Goal: Find specific page/section: Find specific page/section

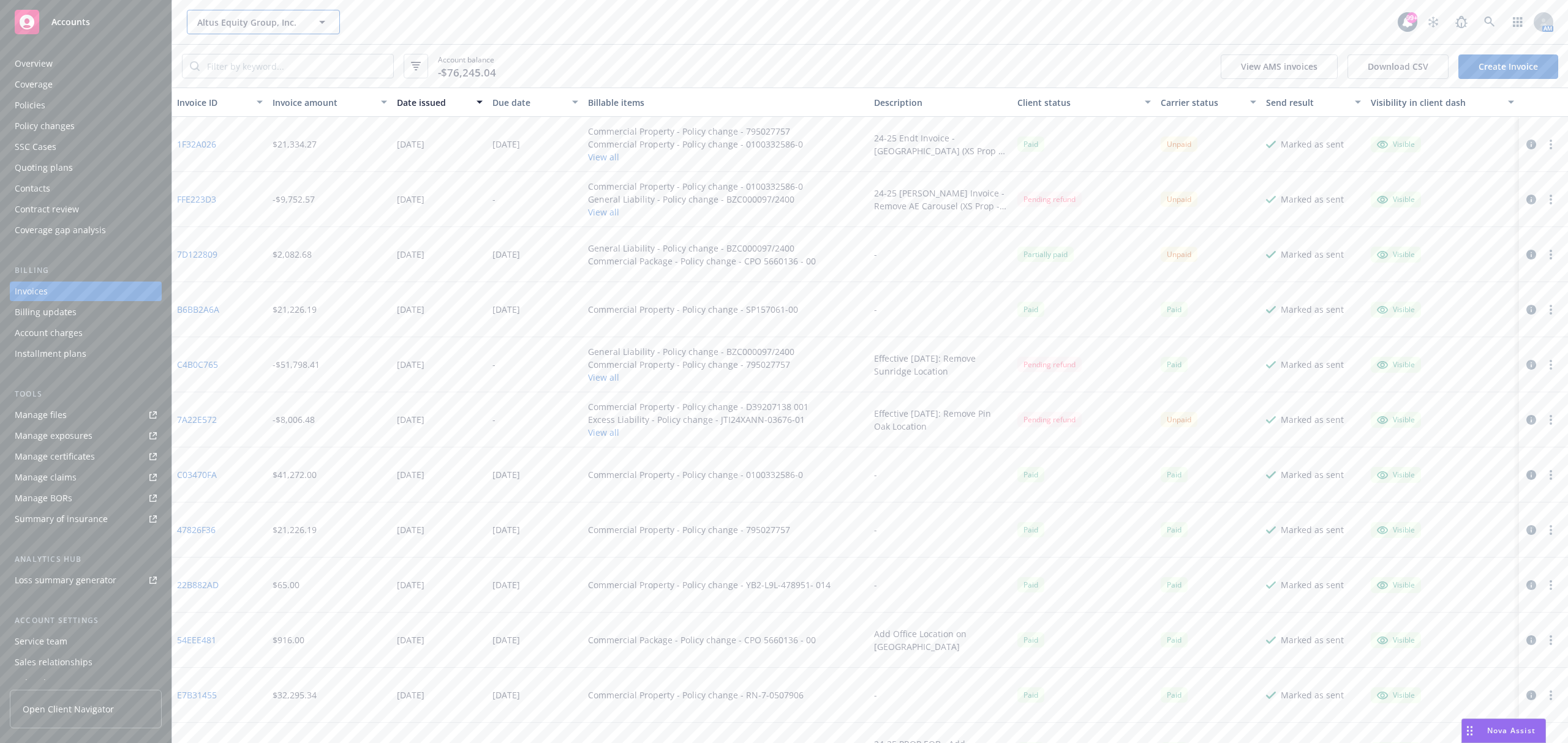
click at [235, 18] on span "Altus Equity Group, Inc." at bounding box center [250, 22] width 106 height 13
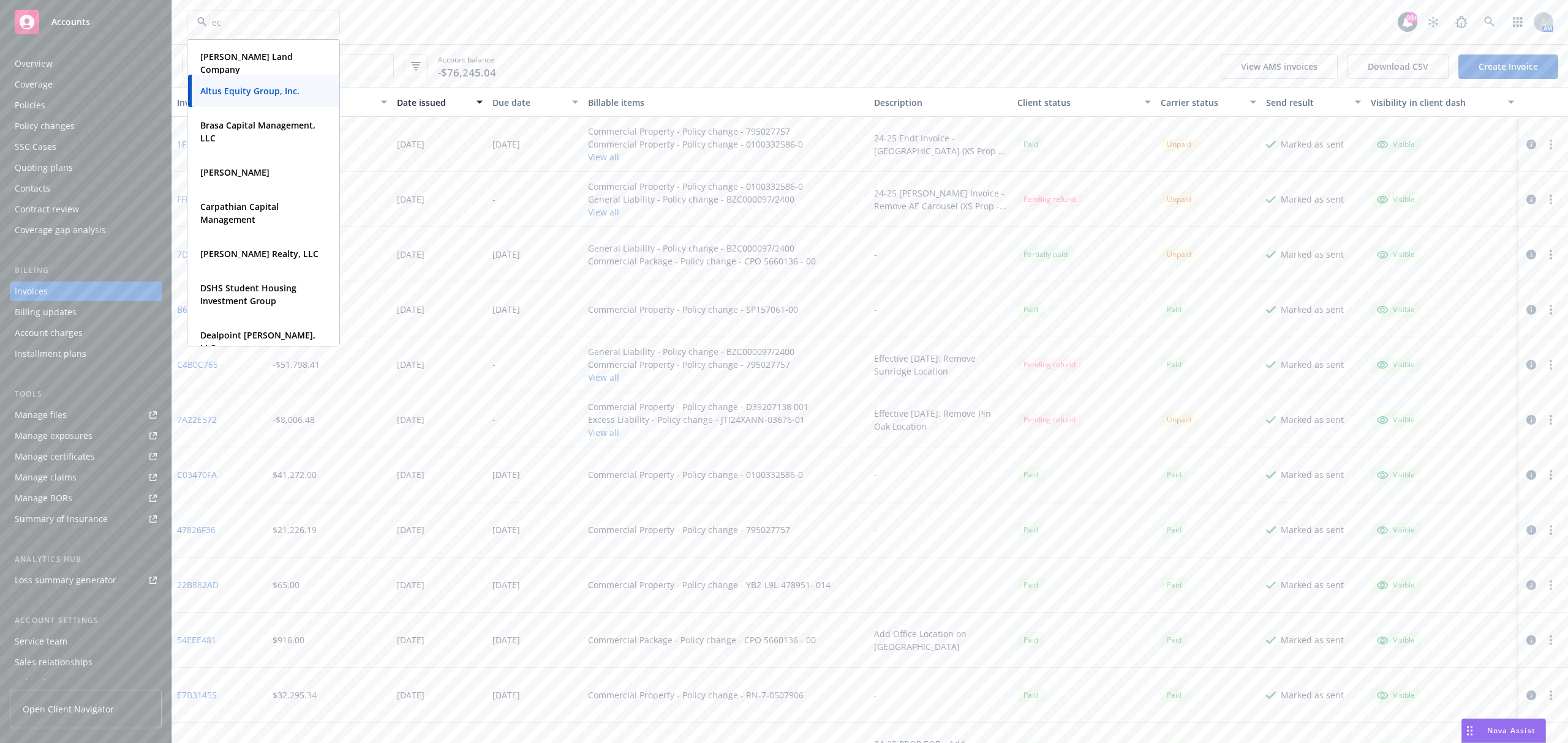
type input "ec"
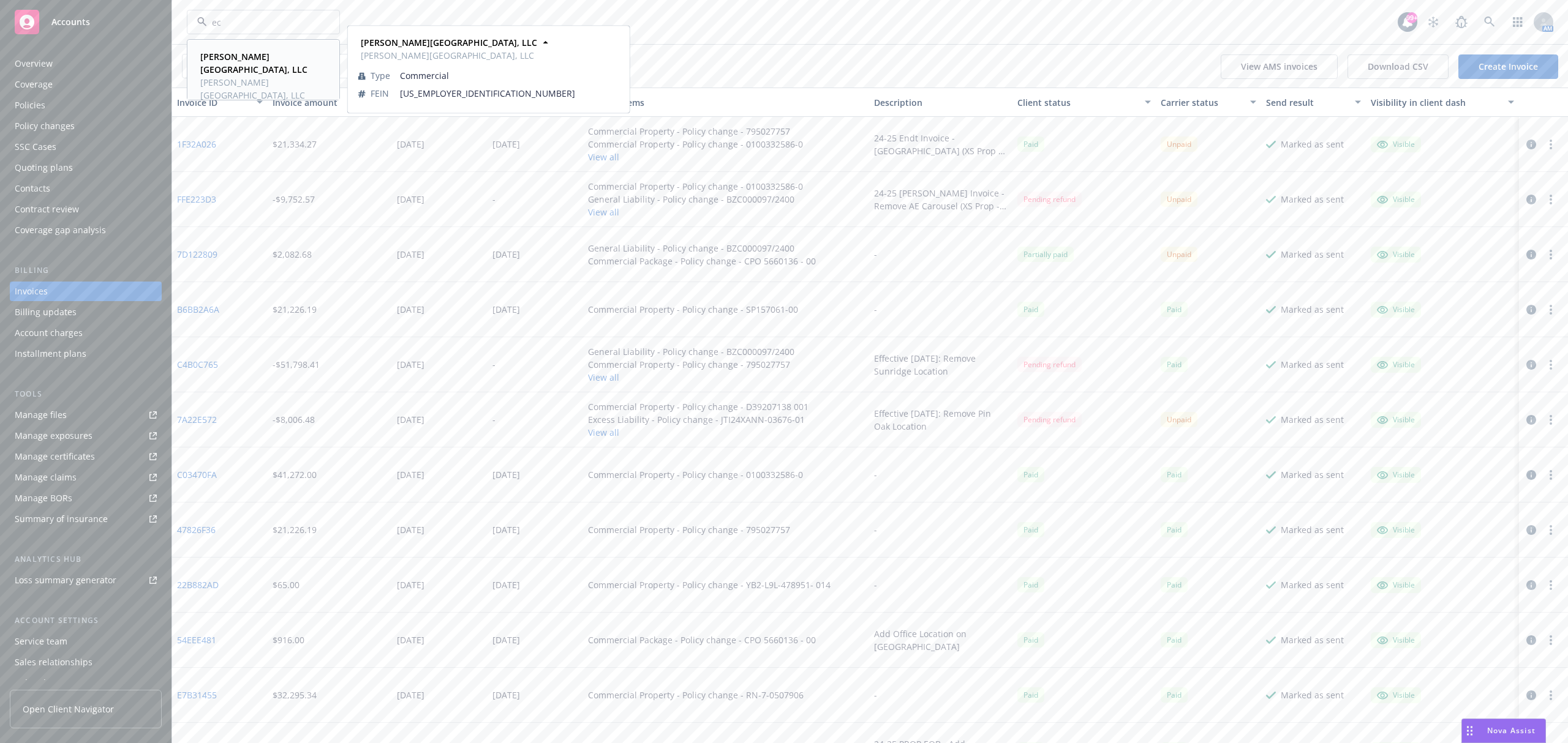
click at [272, 72] on span "[PERSON_NAME][GEOGRAPHIC_DATA], LLC" at bounding box center [262, 63] width 124 height 25
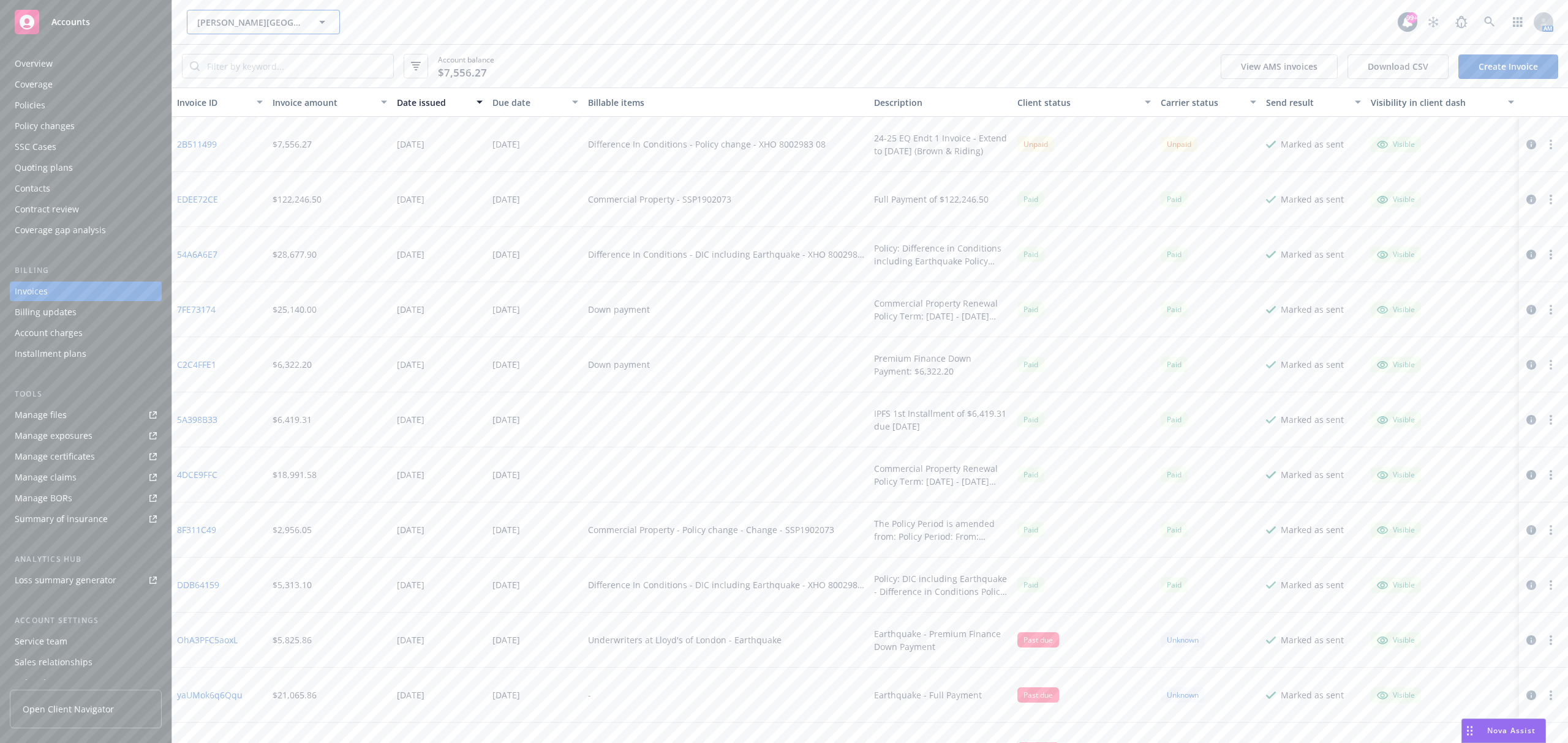
click at [253, 18] on span "[PERSON_NAME][GEOGRAPHIC_DATA], LLC" at bounding box center [250, 22] width 106 height 13
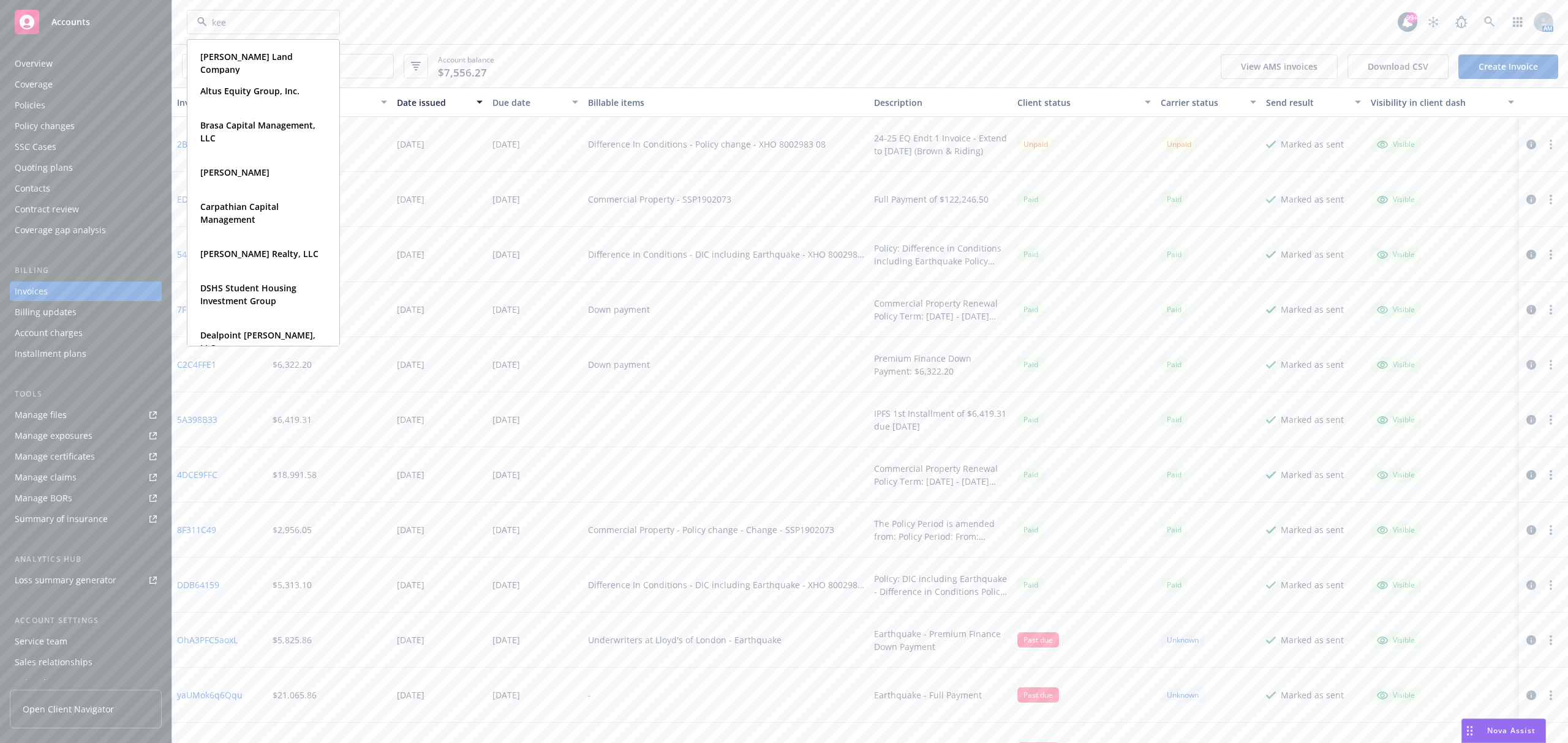
type input "keen"
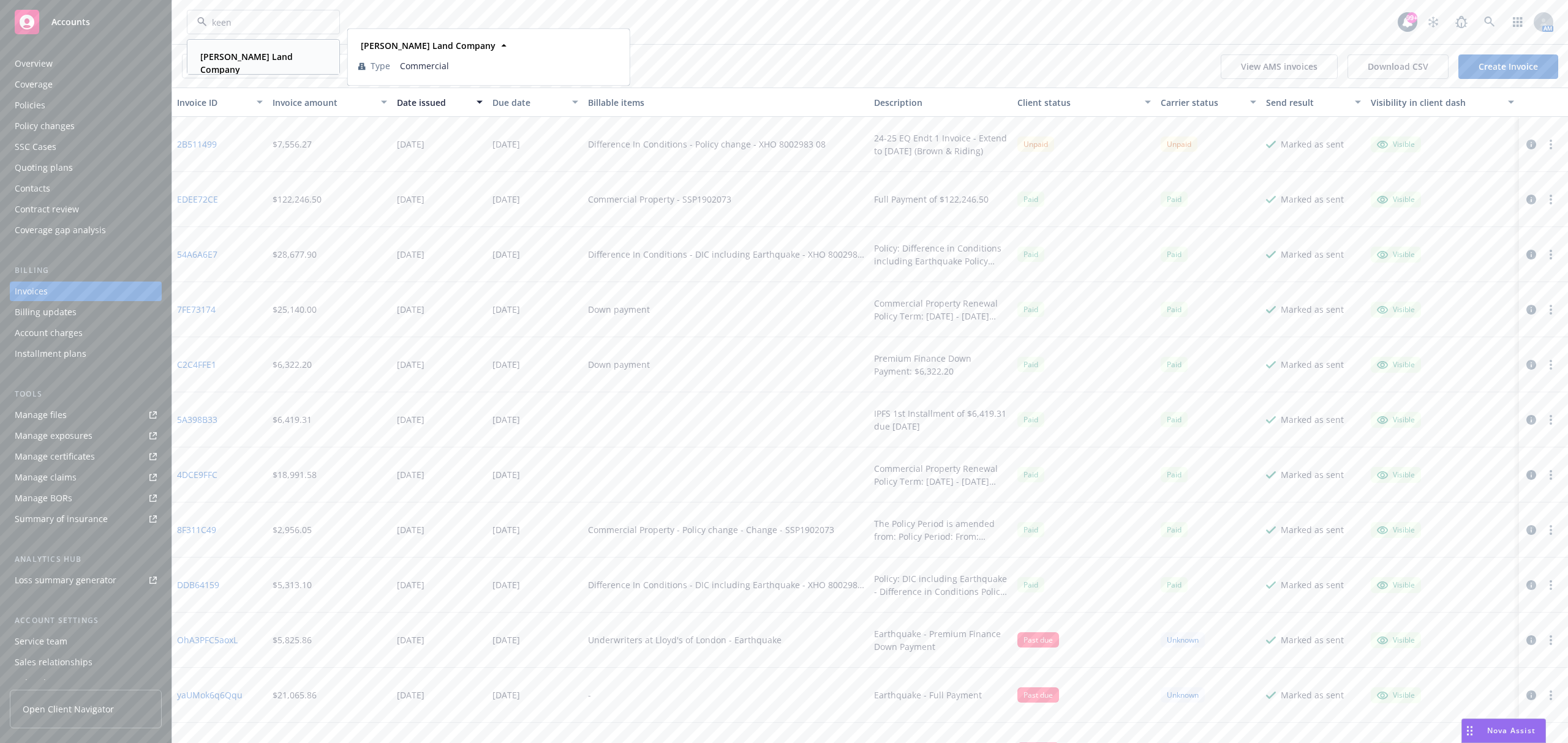
click at [252, 47] on div "[PERSON_NAME] Land Company Type Commercial" at bounding box center [263, 63] width 151 height 45
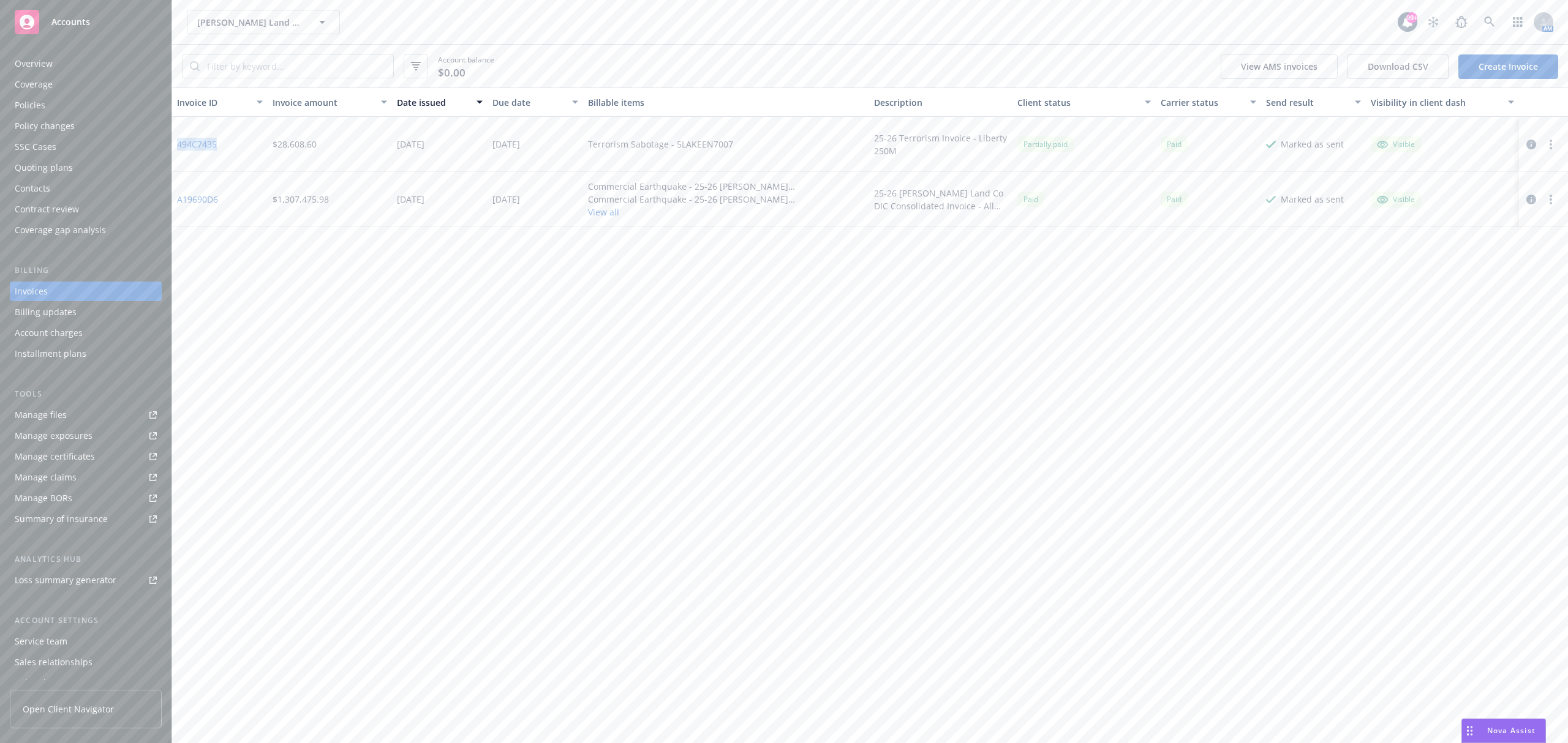
drag, startPoint x: 240, startPoint y: 145, endPoint x: 174, endPoint y: 142, distance: 66.1
click at [174, 142] on div "494C7435" at bounding box center [219, 144] width 96 height 55
copy link "494C7435"
click at [703, 142] on div "Terrorism Sabotage - 5LAKEEN7007" at bounding box center [660, 144] width 145 height 13
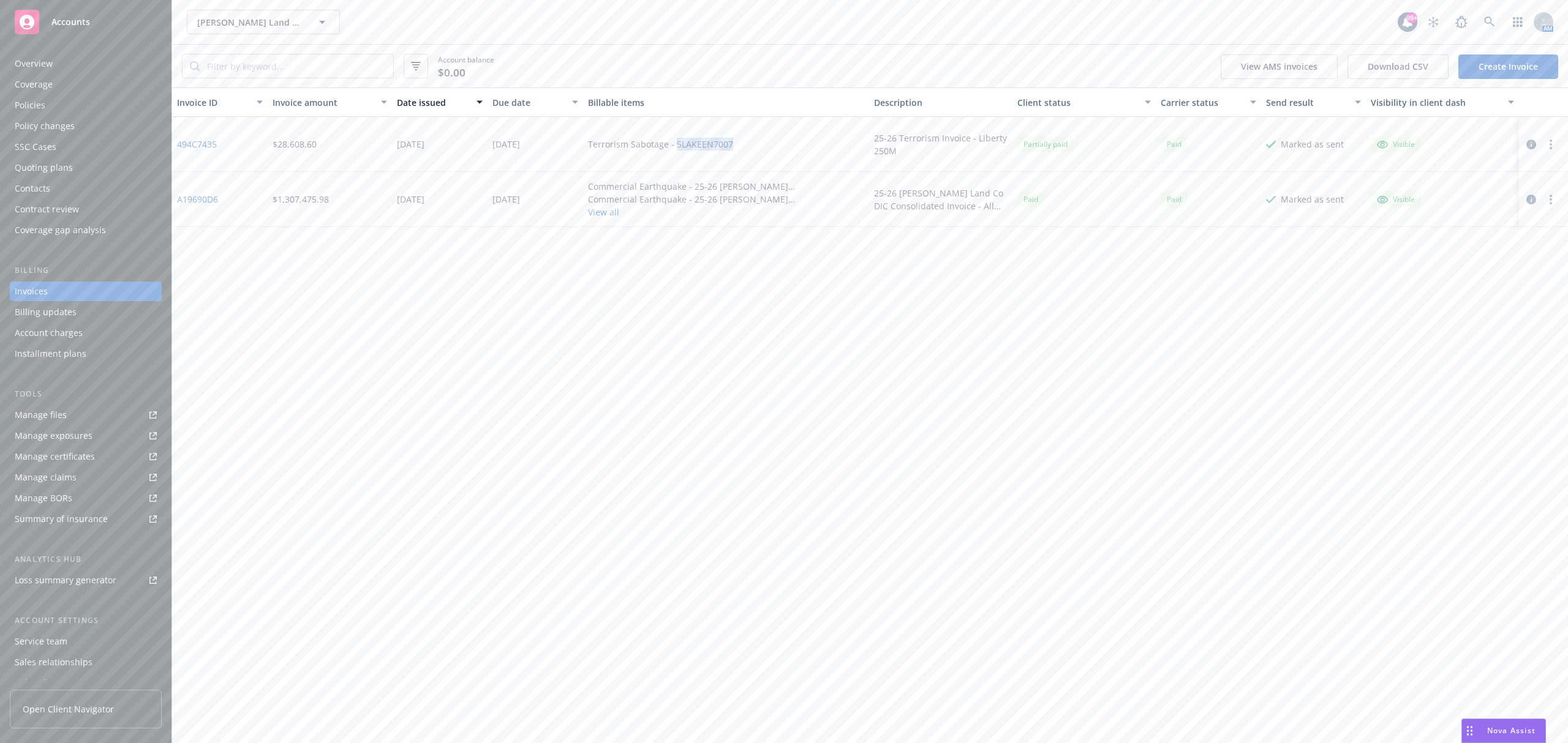
copy div "5LAKEEN7007"
